Goal: Task Accomplishment & Management: Manage account settings

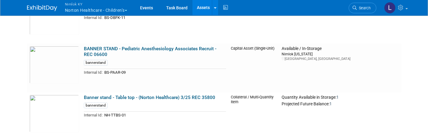
click at [73, 8] on button "Nimlok [PERSON_NAME] Healthcare - Children’s" at bounding box center [99, 8] width 70 height 16
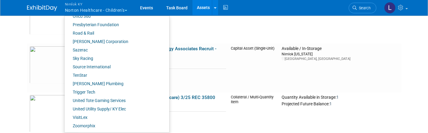
scroll to position [317, 0]
click at [87, 49] on link "Sazerac" at bounding box center [115, 50] width 100 height 8
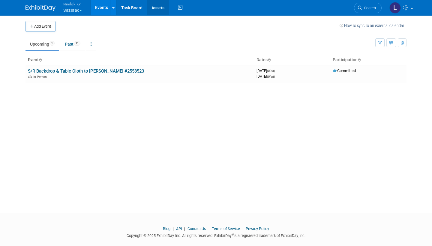
click at [156, 6] on link "Assets" at bounding box center [158, 7] width 22 height 15
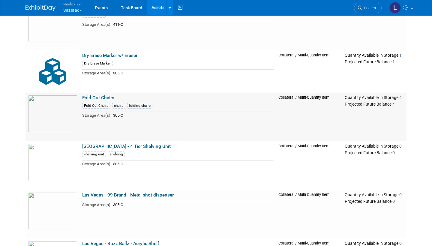
scroll to position [268, 0]
click at [74, 5] on span "Nimlok KY" at bounding box center [72, 4] width 19 height 6
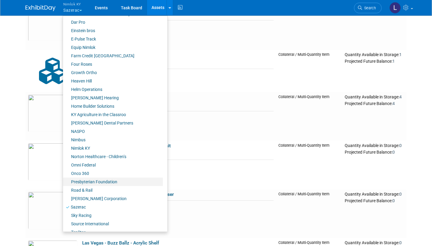
scroll to position [156, 0]
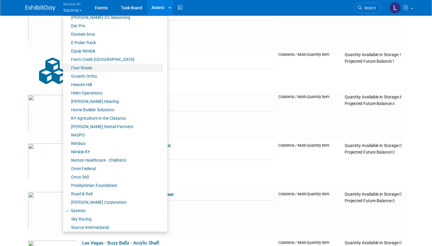
click at [87, 66] on link "Four Roses" at bounding box center [113, 68] width 100 height 8
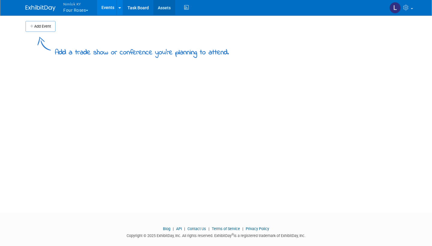
click at [166, 7] on link "Assets" at bounding box center [164, 7] width 22 height 15
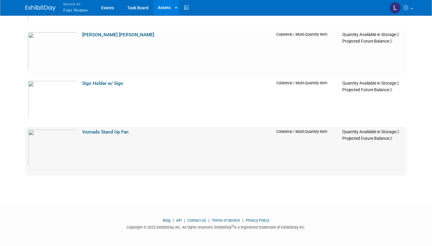
scroll to position [823, 0]
click at [54, 100] on img at bounding box center [53, 100] width 50 height 38
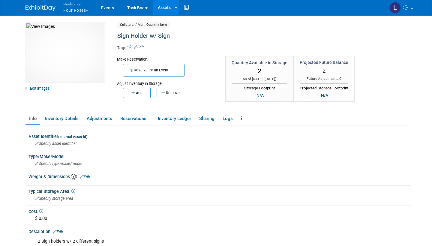
click at [166, 9] on link "Assets" at bounding box center [164, 7] width 22 height 15
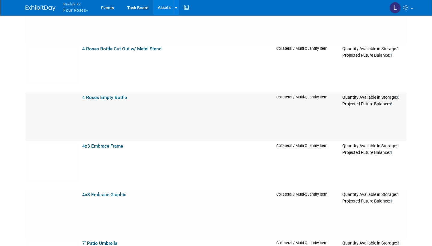
scroll to position [78, 0]
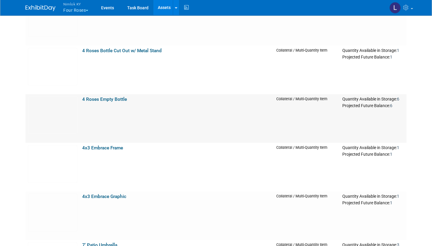
click at [103, 100] on link "4 Roses Empty Bottle" at bounding box center [104, 99] width 45 height 5
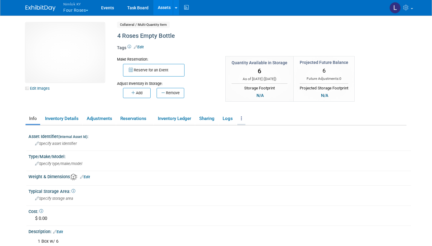
click at [241, 119] on link at bounding box center [242, 119] width 8 height 11
click at [261, 144] on link "Archive Asset" at bounding box center [264, 140] width 52 height 10
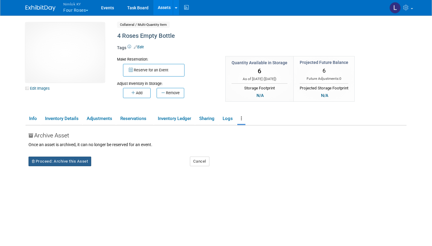
click at [69, 159] on button "Proceed: Archive this Asset" at bounding box center [60, 162] width 63 height 10
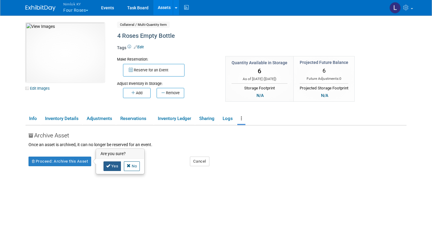
click at [114, 165] on link "Yes" at bounding box center [113, 167] width 18 height 10
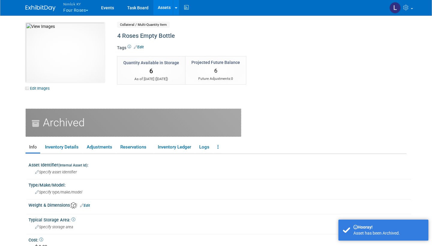
click at [165, 5] on link "Assets" at bounding box center [164, 7] width 22 height 15
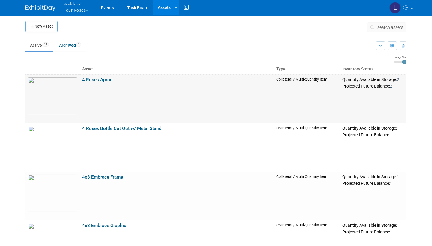
click at [98, 77] on link "4 Roses Apron" at bounding box center [97, 79] width 31 height 5
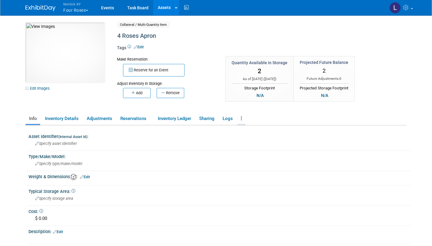
click at [242, 118] on icon at bounding box center [241, 118] width 1 height 5
click at [256, 141] on link "Archive Asset" at bounding box center [264, 140] width 52 height 10
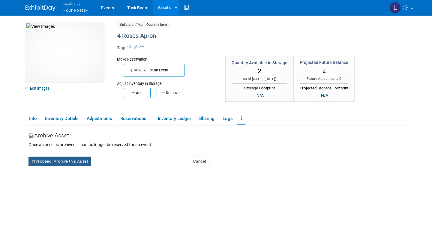
click at [65, 163] on button "Proceed: Archive this Asset" at bounding box center [60, 162] width 63 height 10
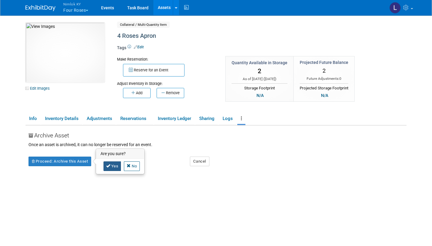
click at [114, 163] on link "Yes" at bounding box center [113, 167] width 18 height 10
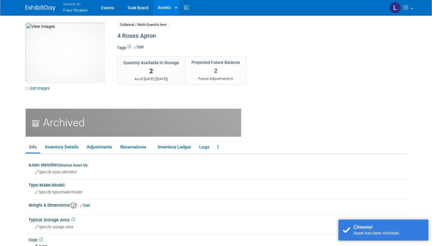
click at [164, 4] on link "Assets" at bounding box center [164, 7] width 22 height 15
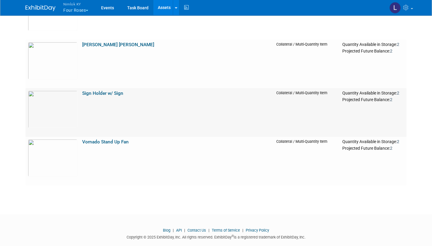
scroll to position [716, 0]
click at [95, 48] on td "[PERSON_NAME] [PERSON_NAME]" at bounding box center [177, 64] width 194 height 49
click at [95, 42] on link "[PERSON_NAME] [PERSON_NAME]" at bounding box center [118, 44] width 72 height 5
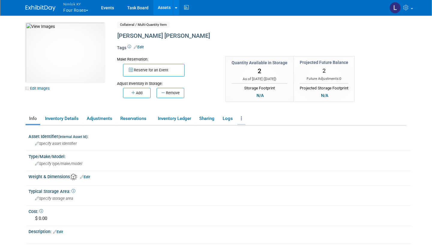
click at [243, 121] on link at bounding box center [242, 119] width 8 height 11
click at [255, 140] on link "Archive Asset" at bounding box center [264, 140] width 52 height 10
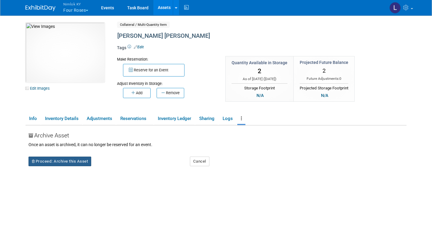
click at [66, 159] on button "Proceed: Archive this Asset" at bounding box center [60, 162] width 63 height 10
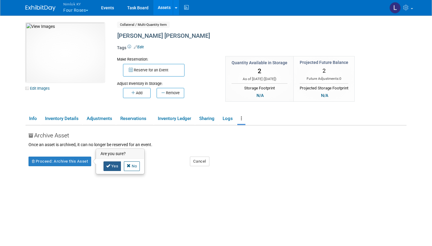
click at [115, 164] on link "Yes" at bounding box center [113, 167] width 18 height 10
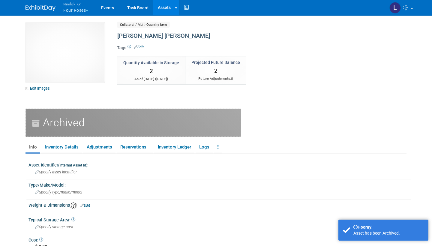
click at [166, 8] on link "Assets" at bounding box center [164, 7] width 22 height 15
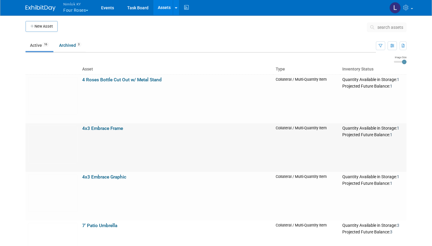
click at [98, 127] on link "4x3 Embrace Frame" at bounding box center [102, 128] width 41 height 5
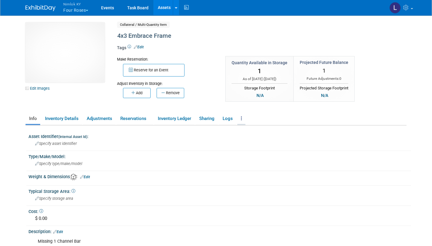
click at [242, 119] on icon at bounding box center [241, 118] width 1 height 5
click at [263, 142] on link "Archive Asset" at bounding box center [264, 140] width 52 height 10
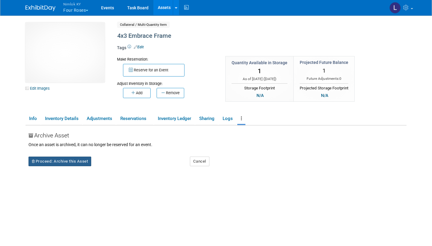
click at [69, 163] on button "Proceed: Archive this Asset" at bounding box center [60, 162] width 63 height 10
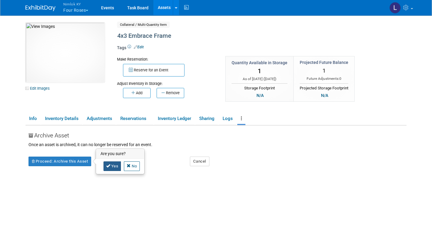
click at [116, 167] on link "Yes" at bounding box center [113, 167] width 18 height 10
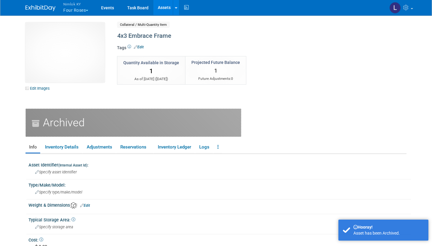
click at [166, 9] on link "Assets" at bounding box center [164, 7] width 22 height 15
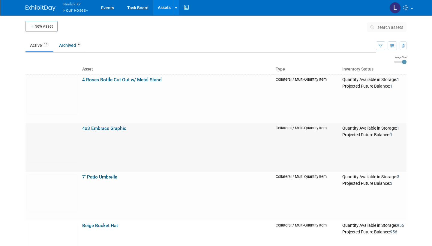
click at [115, 129] on link "4x3 Embrace Graphic" at bounding box center [104, 128] width 44 height 5
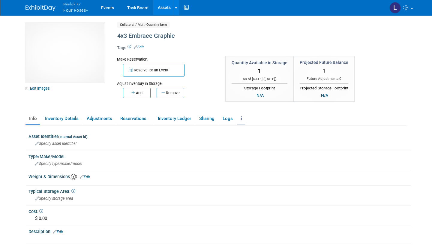
click at [244, 119] on link at bounding box center [242, 119] width 8 height 11
click at [260, 138] on link "Archive Asset" at bounding box center [264, 140] width 52 height 10
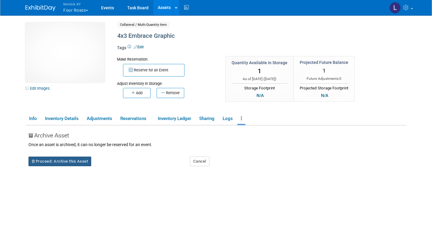
click at [63, 163] on button "Proceed: Archive this Asset" at bounding box center [60, 162] width 63 height 10
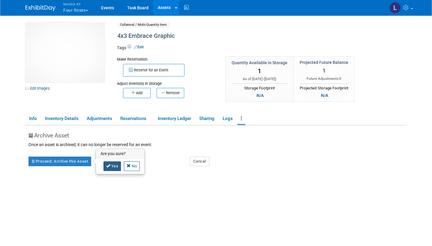
click at [115, 168] on link "Yes" at bounding box center [113, 167] width 18 height 10
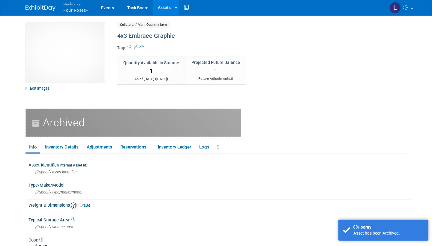
click at [168, 12] on link "Assets" at bounding box center [164, 7] width 22 height 15
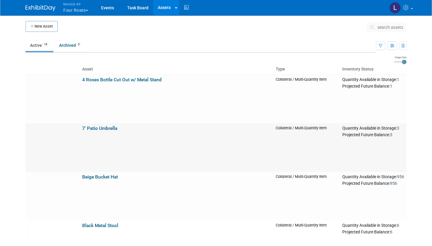
click at [102, 129] on link "7' Patio Umbrella" at bounding box center [99, 128] width 35 height 5
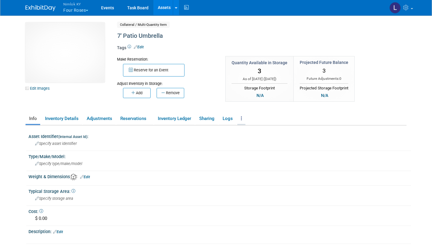
click at [242, 117] on icon at bounding box center [241, 118] width 1 height 5
click at [260, 140] on link "Archive Asset" at bounding box center [264, 140] width 52 height 10
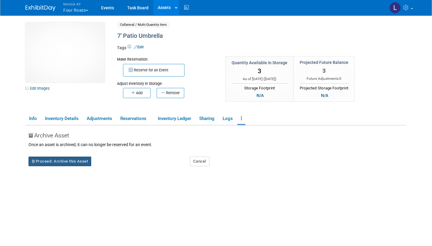
click at [50, 162] on button "Proceed: Archive this Asset" at bounding box center [60, 162] width 63 height 10
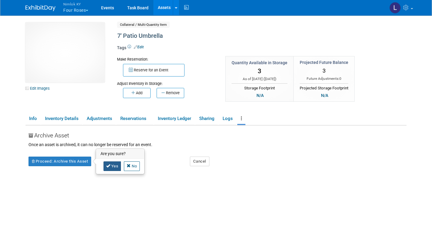
click at [115, 166] on link "Yes" at bounding box center [113, 167] width 18 height 10
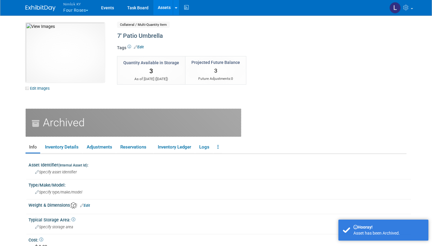
click at [165, 8] on link "Assets" at bounding box center [164, 7] width 22 height 15
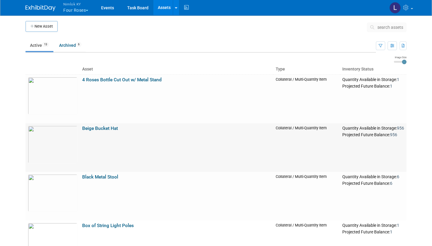
click at [102, 130] on link "Beige Bucket Hat" at bounding box center [100, 128] width 36 height 5
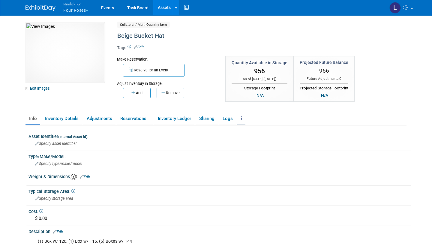
click at [244, 117] on link at bounding box center [242, 119] width 8 height 11
click at [258, 141] on link "Archive Asset" at bounding box center [264, 140] width 52 height 10
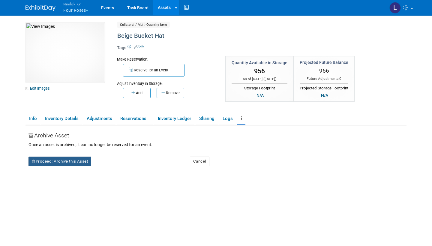
click at [62, 158] on button "Proceed: Archive this Asset" at bounding box center [60, 162] width 63 height 10
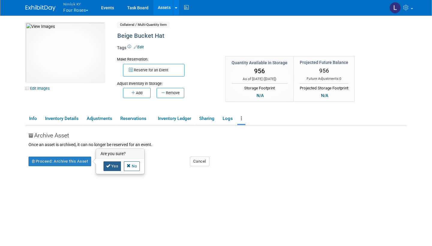
click at [115, 164] on link "Yes" at bounding box center [113, 167] width 18 height 10
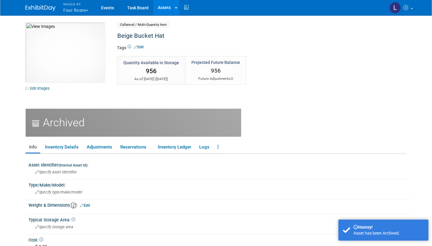
click at [166, 7] on link "Assets" at bounding box center [164, 7] width 22 height 15
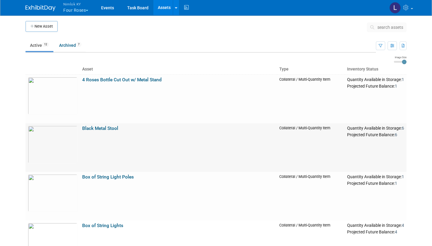
click at [103, 128] on link "Black Metal Stool" at bounding box center [100, 128] width 36 height 5
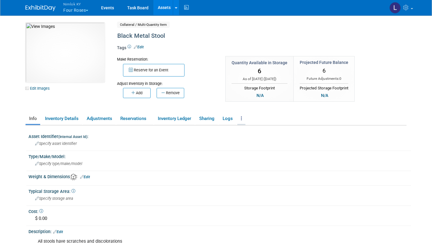
click at [244, 117] on link at bounding box center [242, 119] width 8 height 11
click at [258, 139] on link "Archive Asset" at bounding box center [264, 140] width 52 height 10
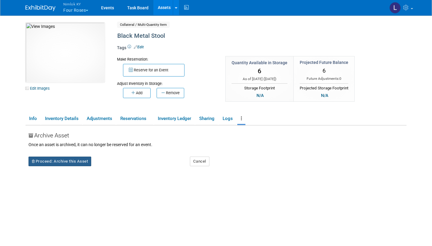
click at [55, 160] on button "Proceed: Archive this Asset" at bounding box center [60, 162] width 63 height 10
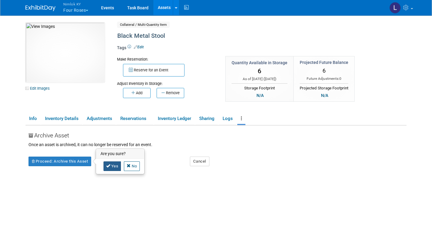
click at [114, 163] on link "Yes" at bounding box center [113, 167] width 18 height 10
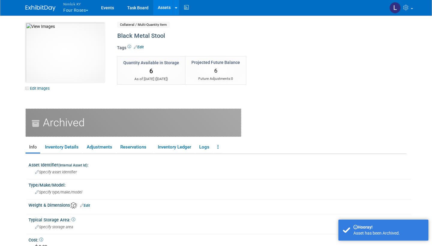
click at [165, 11] on link "Assets" at bounding box center [164, 7] width 22 height 15
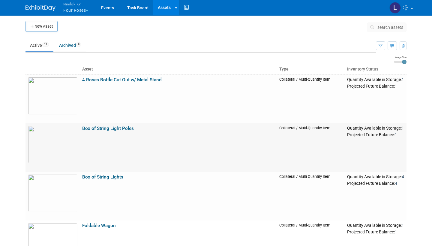
click at [113, 129] on link "Box of String Light Poles" at bounding box center [108, 128] width 52 height 5
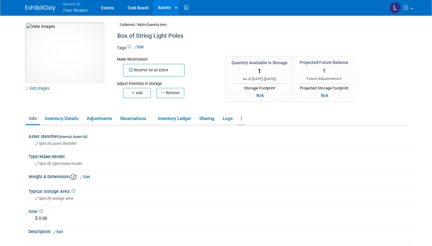
click at [243, 120] on link at bounding box center [242, 119] width 8 height 11
click at [259, 140] on link "Archive Asset" at bounding box center [264, 140] width 52 height 10
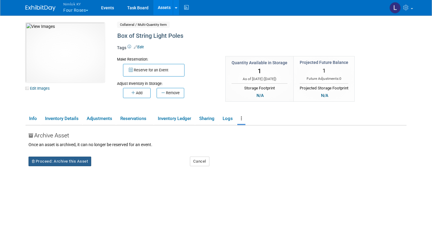
click at [72, 161] on button "Proceed: Archive this Asset" at bounding box center [60, 162] width 63 height 10
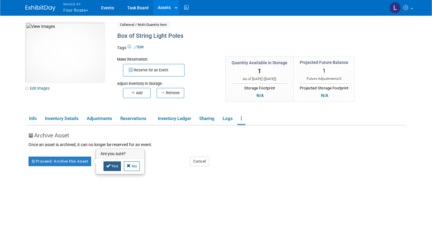
click at [115, 167] on link "Yes" at bounding box center [113, 167] width 18 height 10
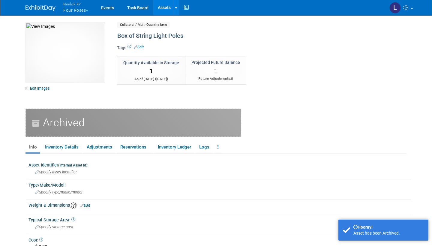
click at [165, 8] on link "Assets" at bounding box center [164, 7] width 22 height 15
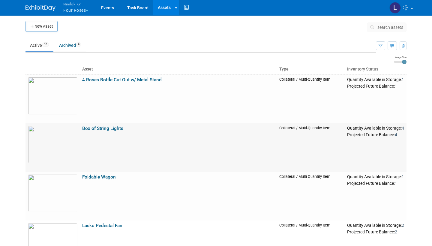
click at [106, 129] on link "Box of String Lights" at bounding box center [102, 128] width 41 height 5
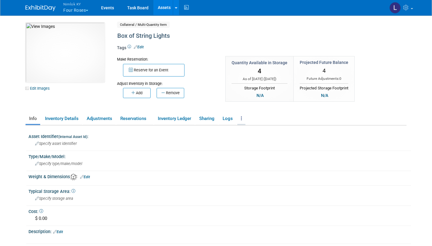
click at [243, 120] on link at bounding box center [242, 119] width 8 height 11
click at [257, 141] on link "Archive Asset" at bounding box center [264, 140] width 52 height 10
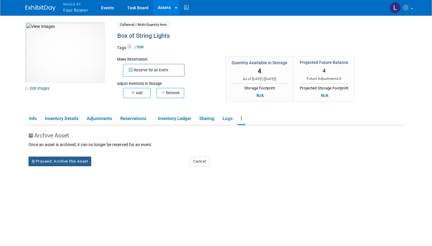
click at [72, 160] on button "Proceed: Archive this Asset" at bounding box center [60, 162] width 63 height 10
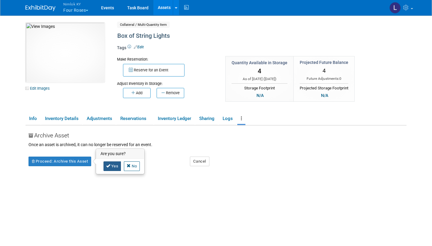
click at [114, 166] on link "Yes" at bounding box center [113, 167] width 18 height 10
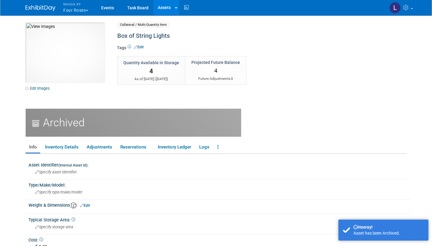
click at [167, 7] on link "Assets" at bounding box center [164, 7] width 22 height 15
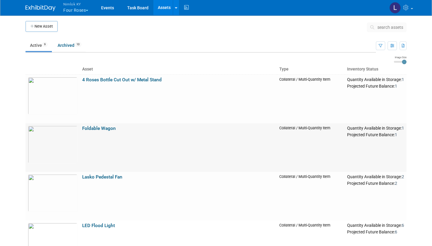
click at [94, 129] on link "Foldable Wagon" at bounding box center [99, 128] width 34 height 5
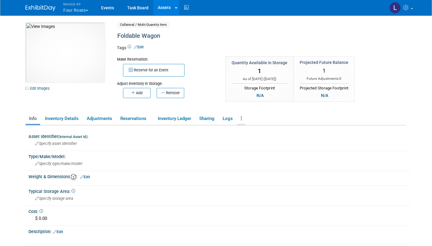
click at [243, 121] on link at bounding box center [242, 119] width 8 height 11
click at [253, 138] on link "Archive Asset" at bounding box center [264, 140] width 52 height 10
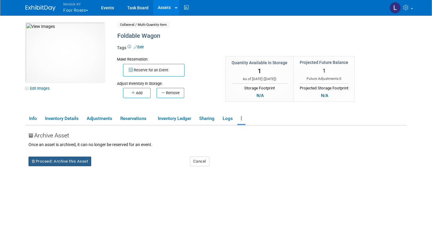
click at [62, 161] on button "Proceed: Archive this Asset" at bounding box center [60, 162] width 63 height 10
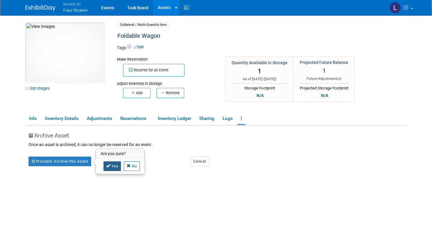
click at [114, 167] on link "Yes" at bounding box center [113, 167] width 18 height 10
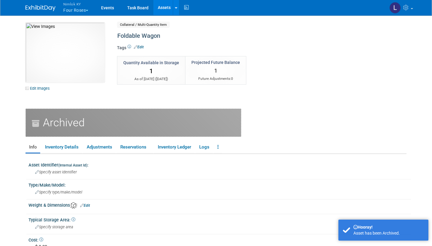
click at [165, 11] on link "Assets" at bounding box center [164, 7] width 22 height 15
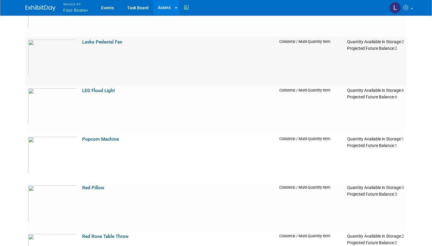
scroll to position [85, 0]
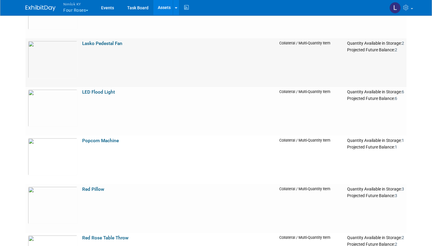
click at [101, 44] on link "Lasko Pedestal Fan" at bounding box center [102, 43] width 40 height 5
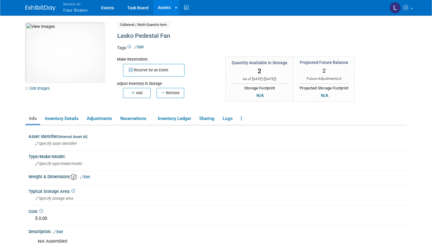
click at [168, 9] on link "Assets" at bounding box center [164, 7] width 22 height 15
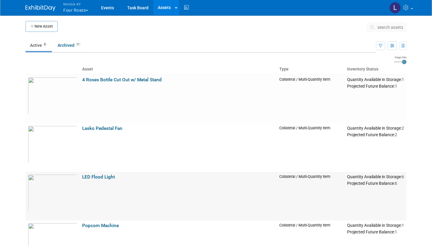
click at [98, 177] on link "LED Flood Light" at bounding box center [98, 176] width 33 height 5
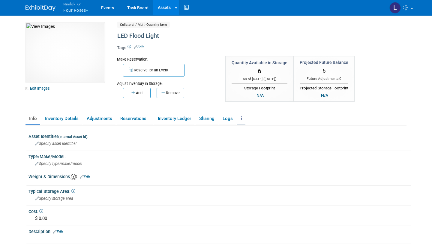
click at [245, 120] on link at bounding box center [242, 119] width 8 height 11
click at [253, 141] on link "Archive Asset" at bounding box center [264, 140] width 52 height 10
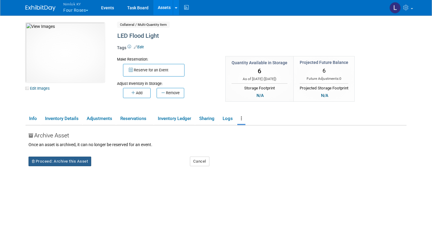
click at [68, 159] on button "Proceed: Archive this Asset" at bounding box center [60, 162] width 63 height 10
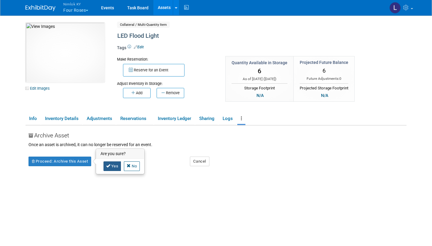
click at [117, 166] on link "Yes" at bounding box center [113, 167] width 18 height 10
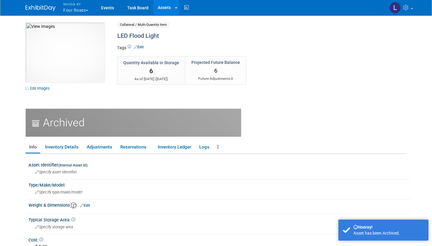
click at [168, 6] on link "Assets" at bounding box center [164, 7] width 22 height 15
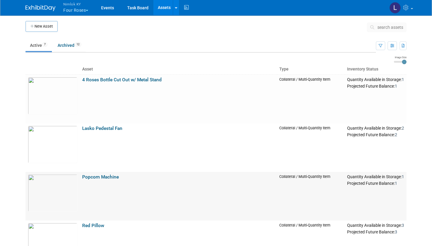
click at [102, 178] on link "Popcorn Machine" at bounding box center [100, 176] width 37 height 5
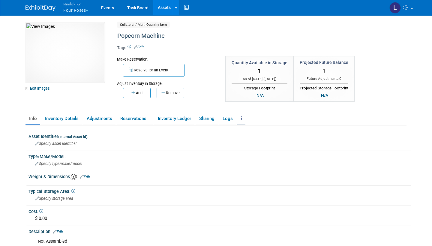
click at [244, 121] on link at bounding box center [242, 119] width 8 height 11
click at [256, 138] on link "Archive Asset" at bounding box center [264, 140] width 52 height 10
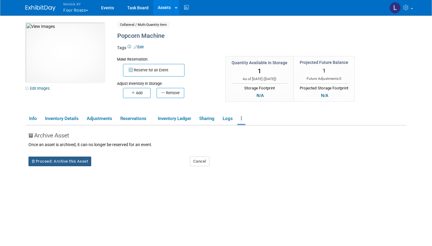
click at [64, 157] on button "Proceed: Archive this Asset" at bounding box center [60, 162] width 63 height 10
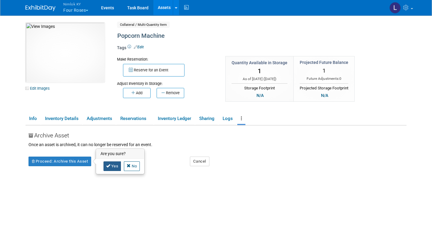
click at [113, 165] on link "Yes" at bounding box center [113, 167] width 18 height 10
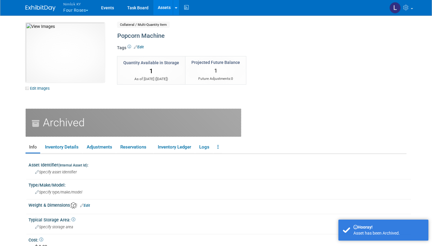
click at [165, 8] on link "Assets" at bounding box center [164, 7] width 22 height 15
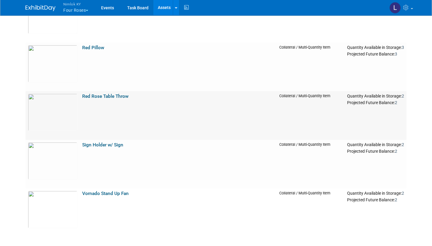
scroll to position [132, 0]
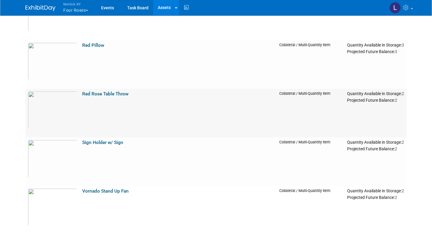
click at [106, 93] on link "Red Rose Table Throw" at bounding box center [105, 93] width 46 height 5
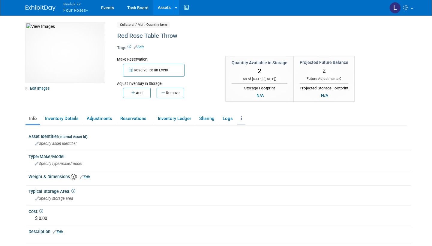
click at [242, 118] on icon at bounding box center [241, 118] width 1 height 5
click at [259, 138] on link "Archive Asset" at bounding box center [264, 140] width 52 height 10
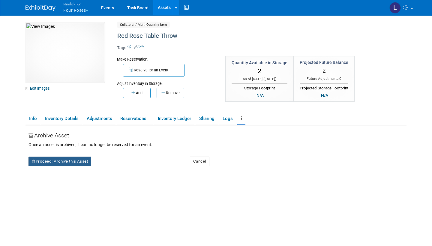
click at [66, 163] on button "Proceed: Archive this Asset" at bounding box center [60, 162] width 63 height 10
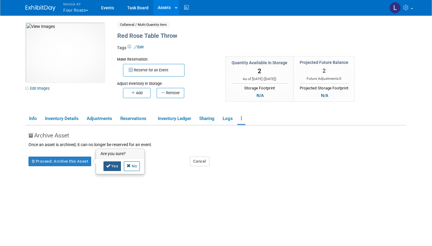
click at [113, 166] on link "Yes" at bounding box center [113, 167] width 18 height 10
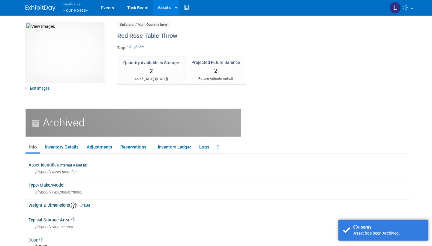
click at [168, 8] on link "Assets" at bounding box center [164, 7] width 22 height 15
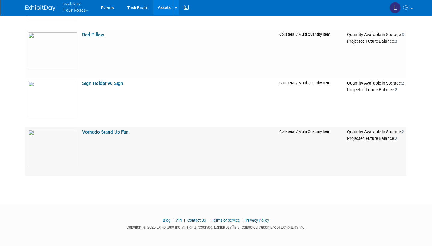
scroll to position [142, 0]
click at [111, 82] on link "Sign Holder w/ Sign" at bounding box center [102, 83] width 41 height 5
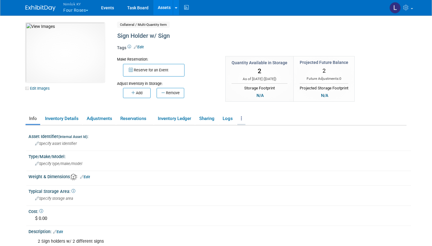
click at [242, 120] on icon at bounding box center [241, 118] width 1 height 5
click at [258, 140] on link "Archive Asset" at bounding box center [264, 140] width 52 height 10
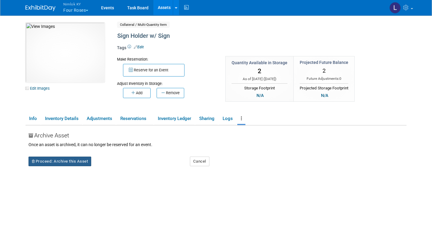
click at [61, 159] on button "Proceed: Archive this Asset" at bounding box center [60, 162] width 63 height 10
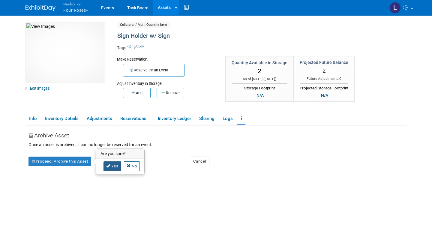
click at [114, 165] on link "Yes" at bounding box center [113, 167] width 18 height 10
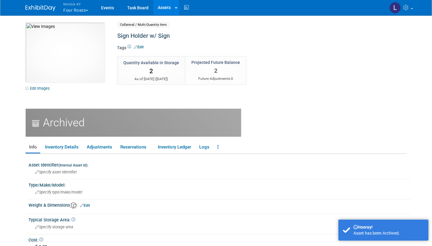
click at [166, 11] on link "Assets" at bounding box center [164, 7] width 22 height 15
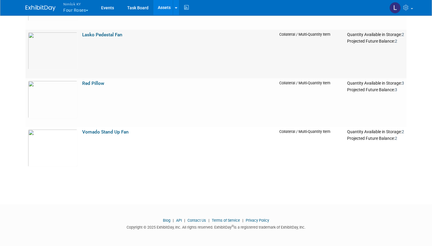
scroll to position [93, 0]
click at [96, 130] on link "Vornado Stand Up Fan" at bounding box center [105, 132] width 47 height 5
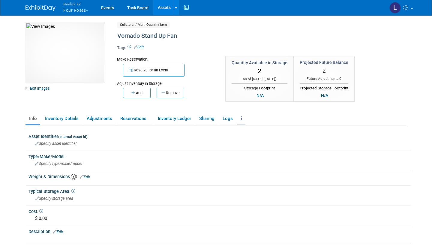
click at [244, 117] on link at bounding box center [242, 119] width 8 height 11
click at [256, 138] on link "Archive Asset" at bounding box center [264, 140] width 52 height 10
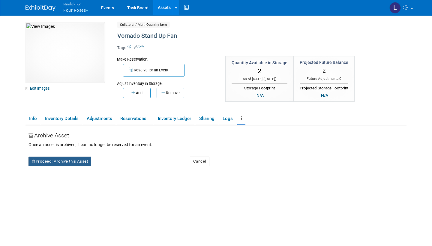
click at [63, 160] on button "Proceed: Archive this Asset" at bounding box center [60, 162] width 63 height 10
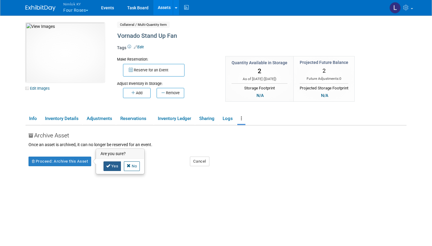
click at [114, 164] on link "Yes" at bounding box center [113, 167] width 18 height 10
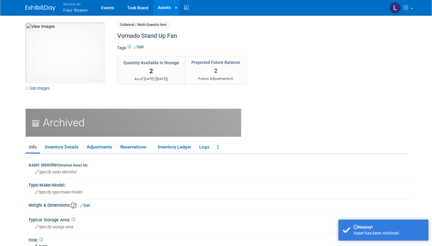
click at [169, 8] on link "Assets" at bounding box center [164, 7] width 22 height 15
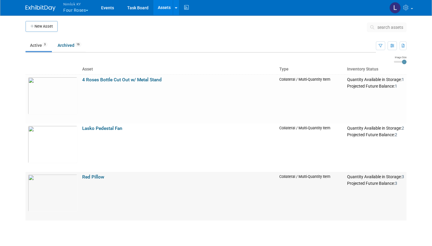
click at [93, 176] on link "Red Pillow" at bounding box center [93, 176] width 22 height 5
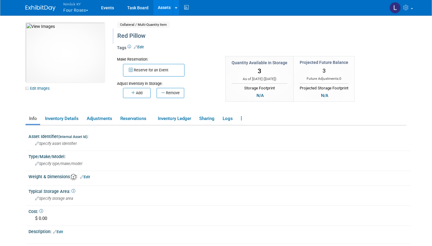
click at [119, 36] on div "Red Pillow" at bounding box center [241, 36] width 253 height 11
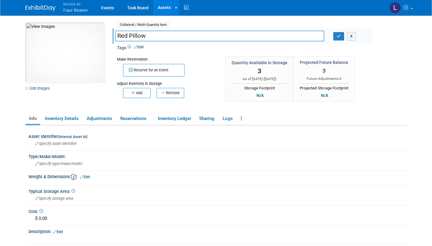
click at [118, 36] on input "Red Pillow" at bounding box center [219, 36] width 209 height 11
type input "Large Red Pillow"
click at [106, 117] on link "Adjustments" at bounding box center [99, 119] width 32 height 11
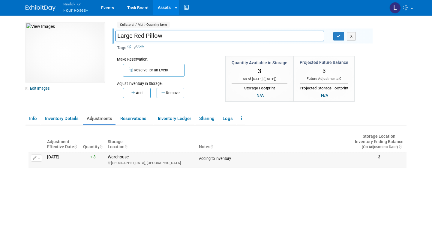
click at [39, 158] on span "button" at bounding box center [39, 158] width 2 height 1
click at [52, 165] on button "Change Adjustment" at bounding box center [59, 168] width 50 height 8
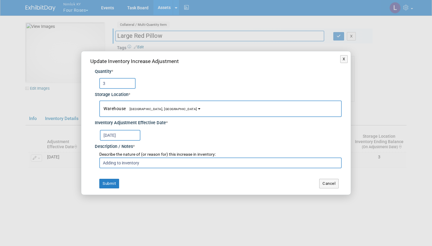
drag, startPoint x: 108, startPoint y: 84, endPoint x: 90, endPoint y: 83, distance: 17.4
click at [90, 83] on div "Quantity * 3 Storage Location * Warehouse<span style="font-size: 0.75em; paddin…" at bounding box center [216, 116] width 252 height 103
type input "4"
type input "10"
click at [110, 183] on button "Submit" at bounding box center [109, 184] width 20 height 10
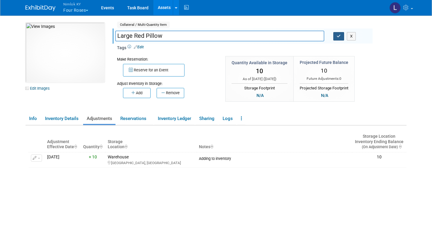
click at [340, 36] on icon "button" at bounding box center [339, 36] width 4 height 4
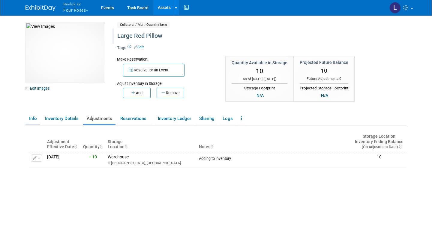
click at [38, 121] on link "Info" at bounding box center [33, 119] width 15 height 11
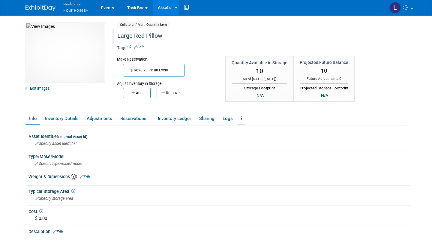
click at [242, 118] on icon at bounding box center [241, 118] width 1 height 5
click at [258, 130] on link "Copy/Duplicate Asset" at bounding box center [264, 131] width 52 height 10
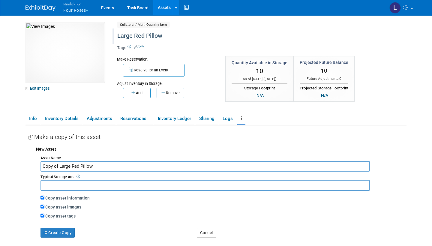
click at [71, 165] on input "Copy of Large Red Pillow" at bounding box center [206, 166] width 330 height 11
type input "Small Red Pillow"
click at [64, 230] on button "Create Copy" at bounding box center [58, 233] width 34 height 10
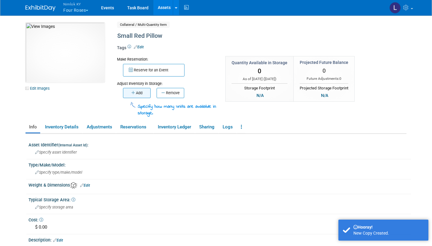
click at [138, 90] on button "Add" at bounding box center [137, 93] width 28 height 10
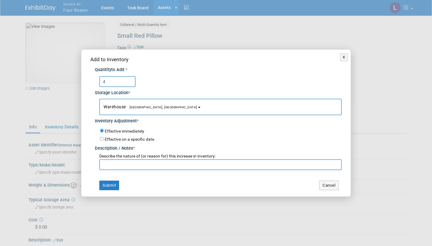
type input "4"
click at [118, 165] on input "text" at bounding box center [220, 164] width 243 height 11
type input "Adding to inventory"
click at [109, 182] on button "Submit" at bounding box center [109, 186] width 20 height 10
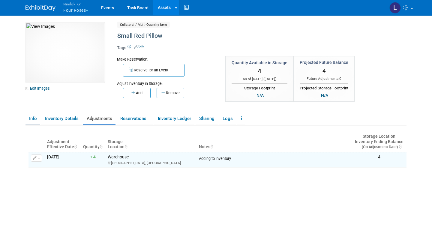
click at [32, 120] on link "Info" at bounding box center [33, 119] width 15 height 11
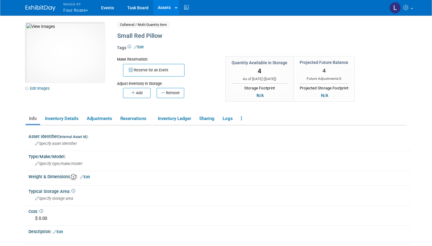
click at [166, 8] on link "Assets" at bounding box center [164, 7] width 22 height 15
